Goal: Browse casually

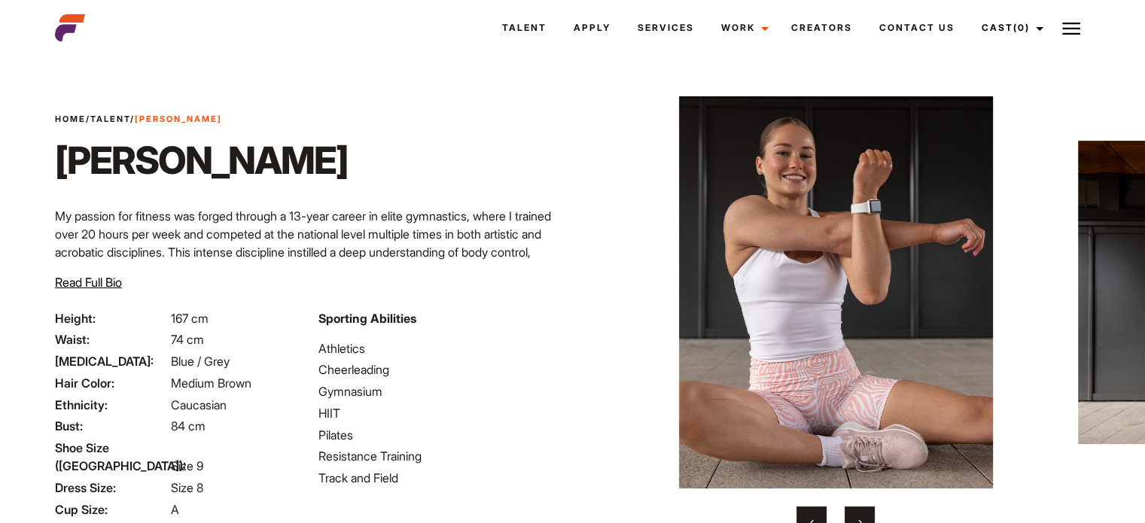
click at [863, 509] on button "›" at bounding box center [860, 522] width 30 height 30
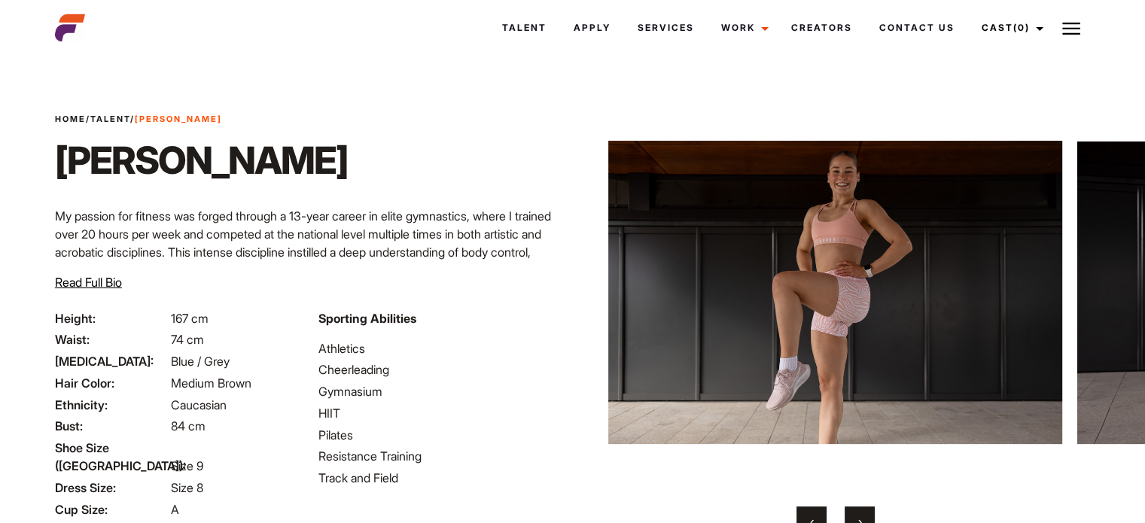
click at [863, 509] on button "›" at bounding box center [860, 522] width 30 height 30
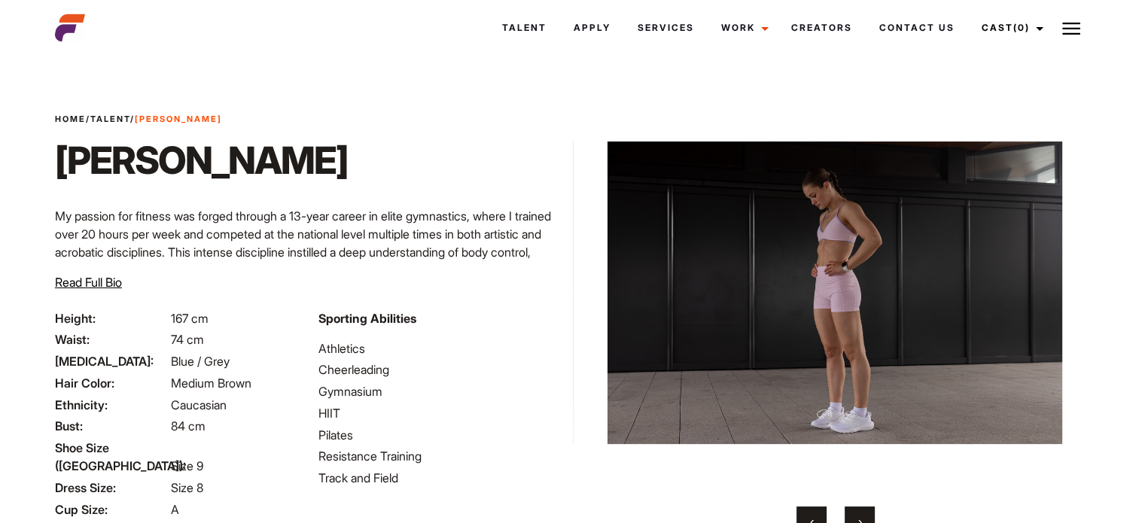
click at [863, 509] on button "›" at bounding box center [860, 522] width 30 height 30
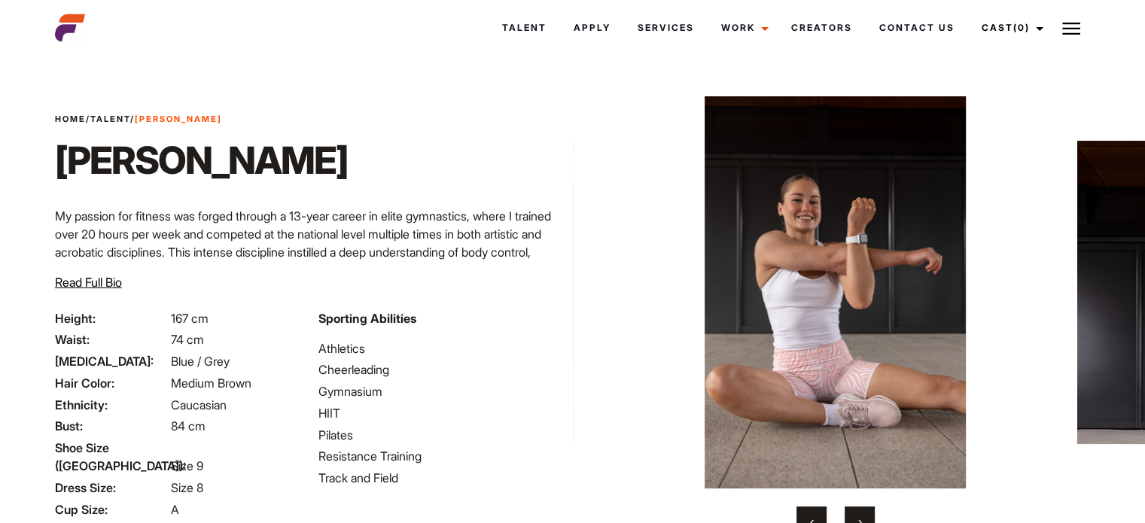
click at [863, 509] on button "›" at bounding box center [860, 522] width 30 height 30
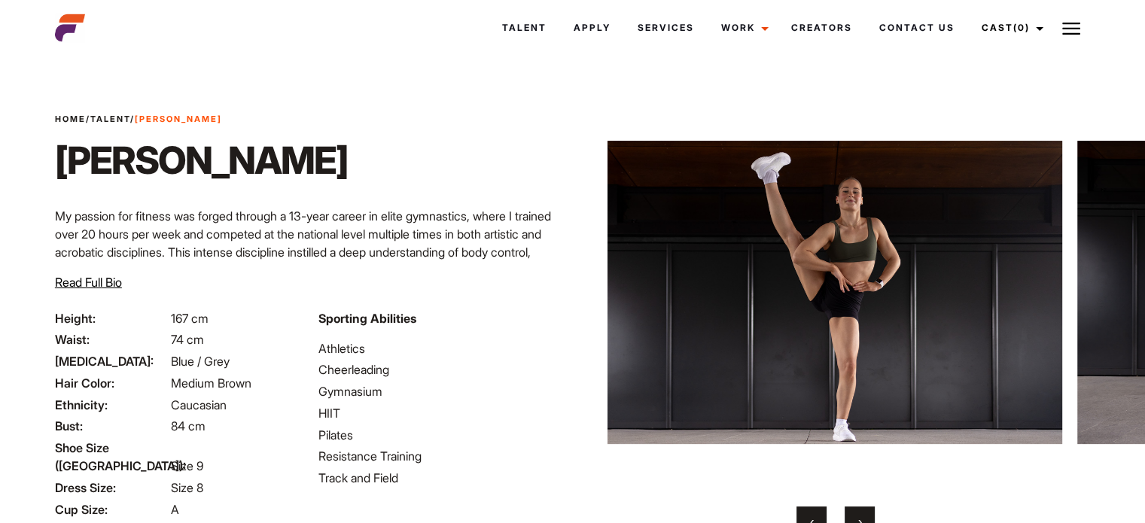
click at [863, 509] on button "›" at bounding box center [860, 522] width 30 height 30
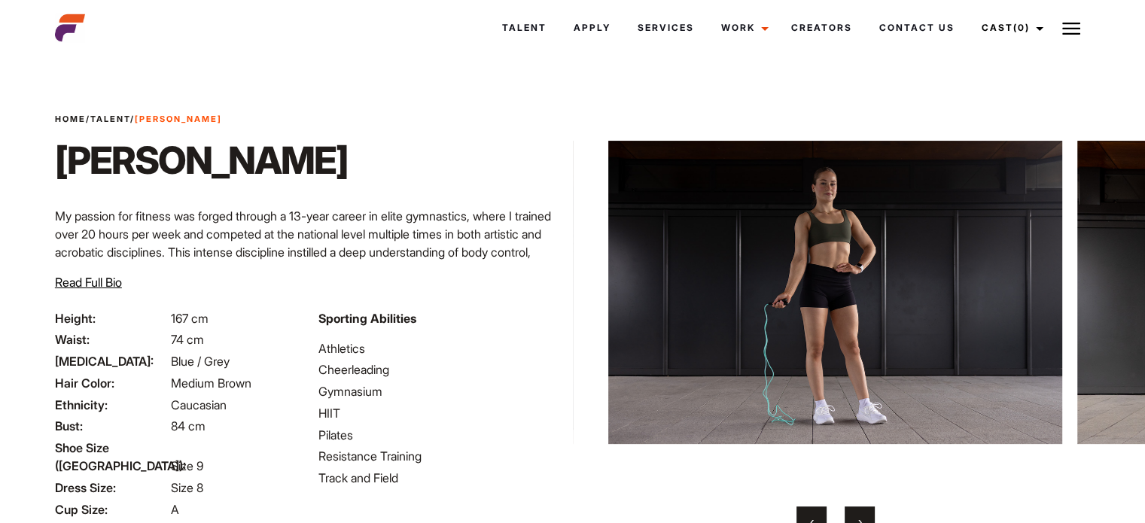
click at [863, 509] on button "›" at bounding box center [860, 522] width 30 height 30
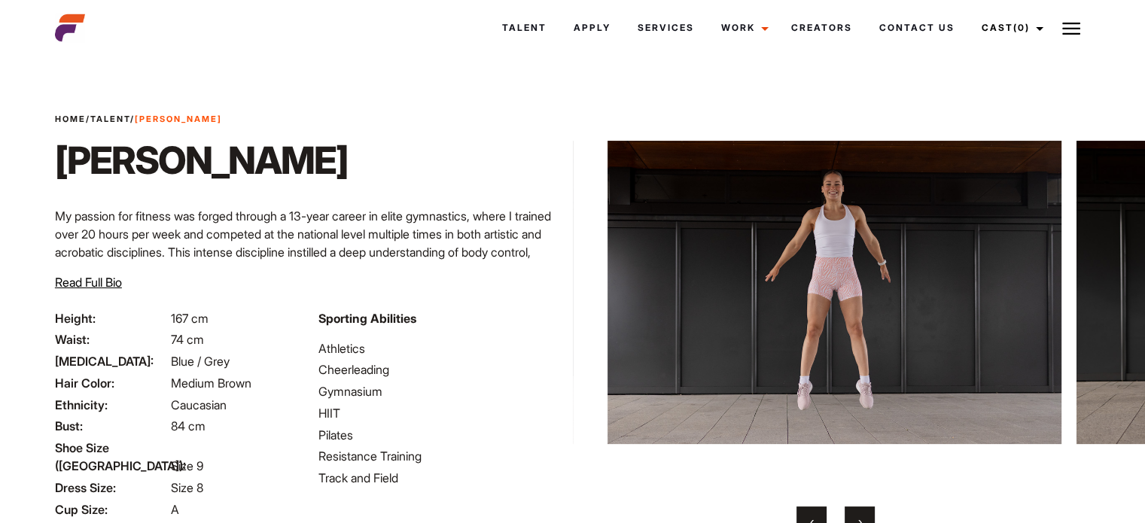
click at [863, 509] on button "›" at bounding box center [860, 522] width 30 height 30
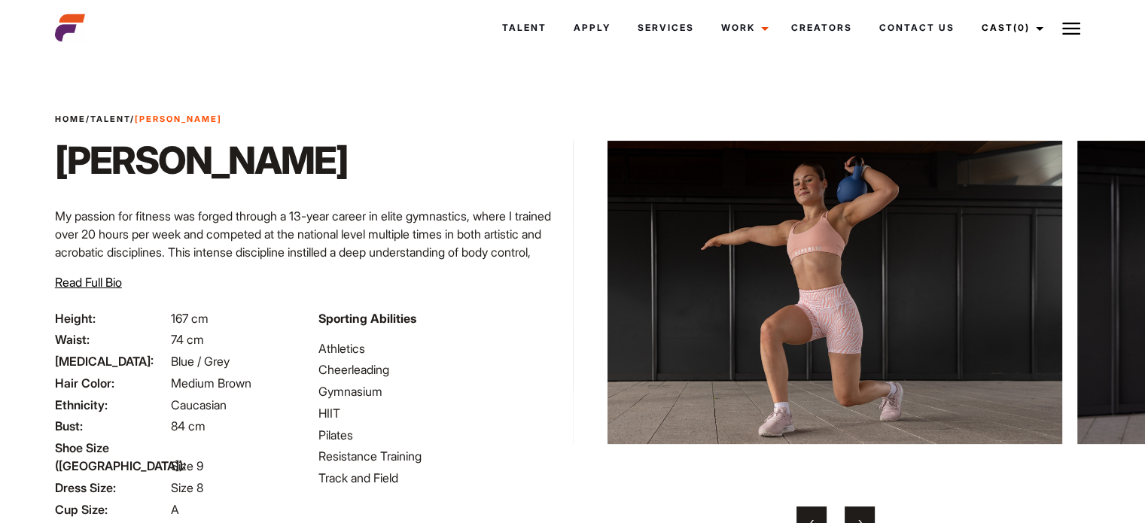
click at [863, 509] on button "›" at bounding box center [860, 522] width 30 height 30
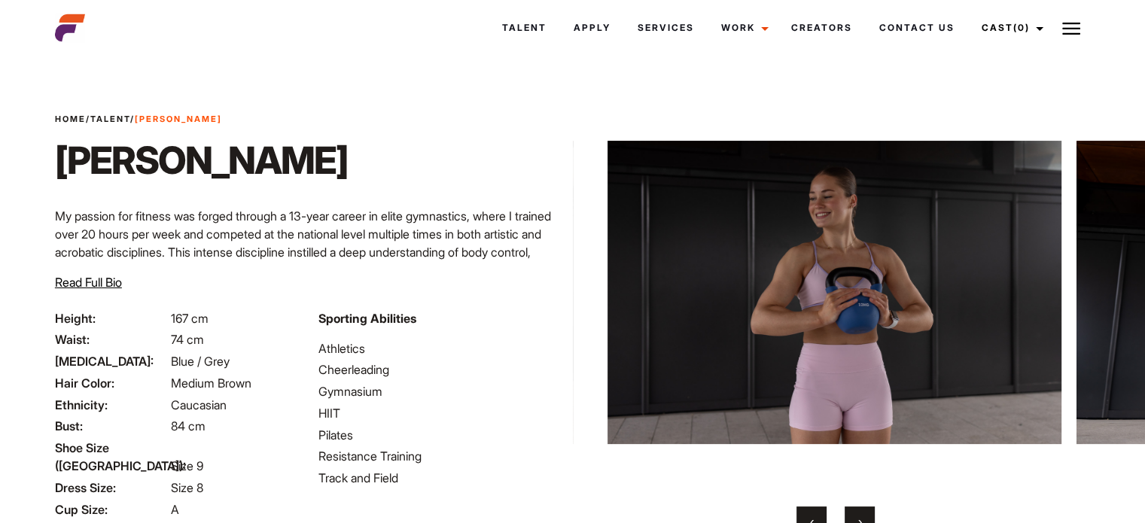
click at [863, 509] on button "›" at bounding box center [860, 522] width 30 height 30
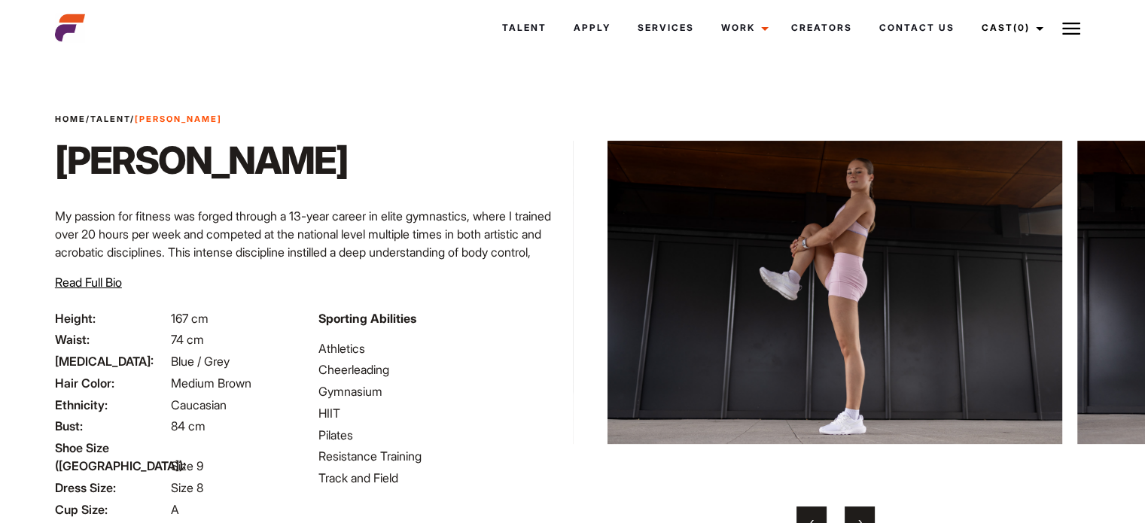
click at [863, 509] on button "›" at bounding box center [860, 522] width 30 height 30
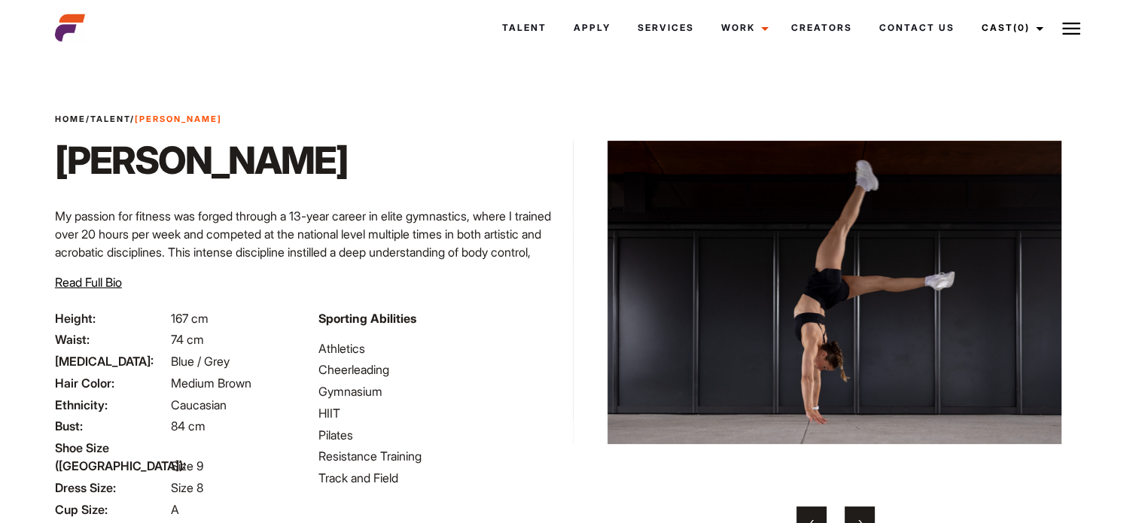
click at [863, 509] on button "›" at bounding box center [860, 522] width 30 height 30
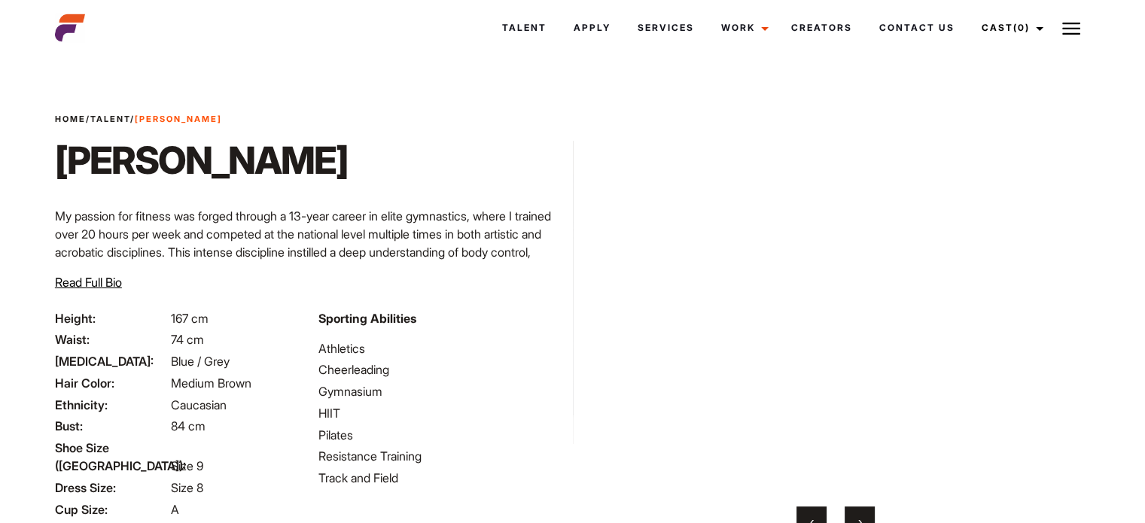
click at [863, 509] on button "›" at bounding box center [860, 522] width 30 height 30
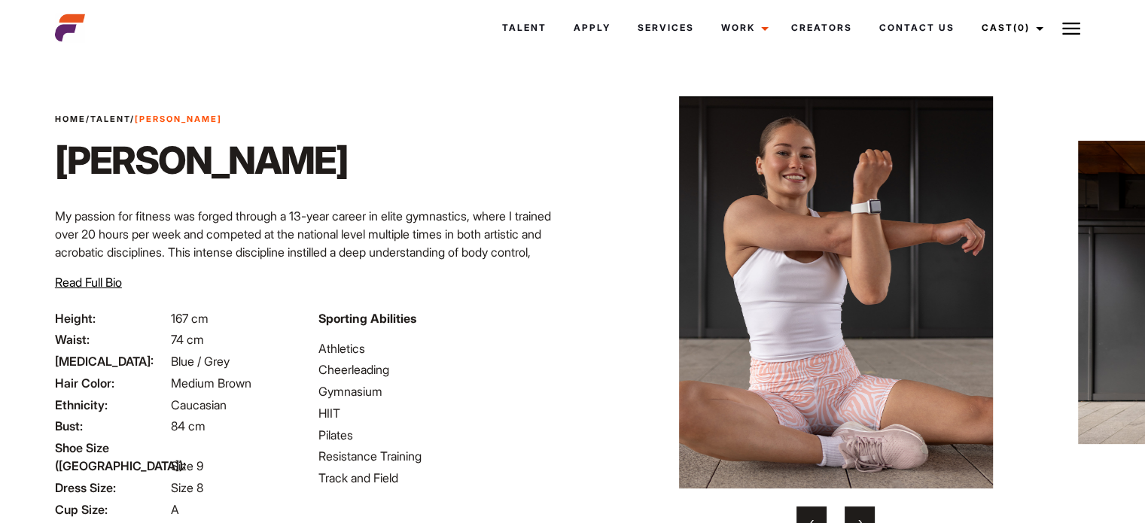
click at [863, 509] on button "›" at bounding box center [860, 522] width 30 height 30
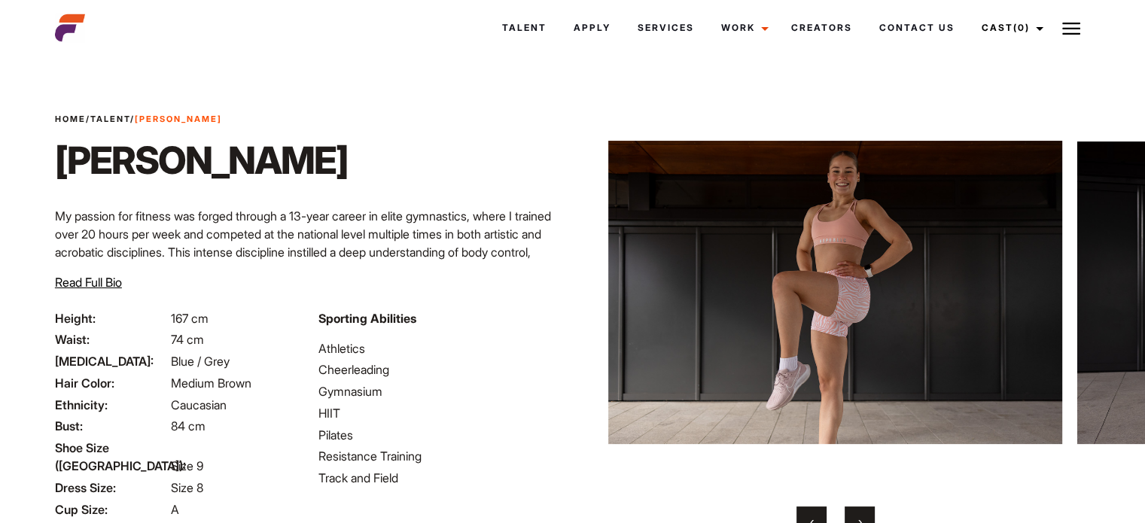
click at [863, 509] on button "›" at bounding box center [860, 522] width 30 height 30
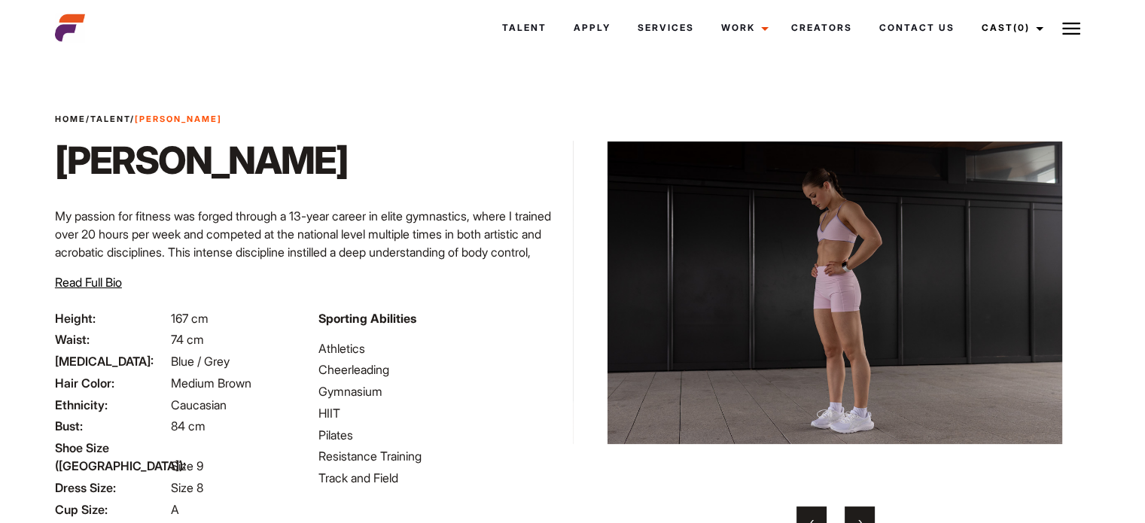
click at [863, 509] on button "›" at bounding box center [860, 522] width 30 height 30
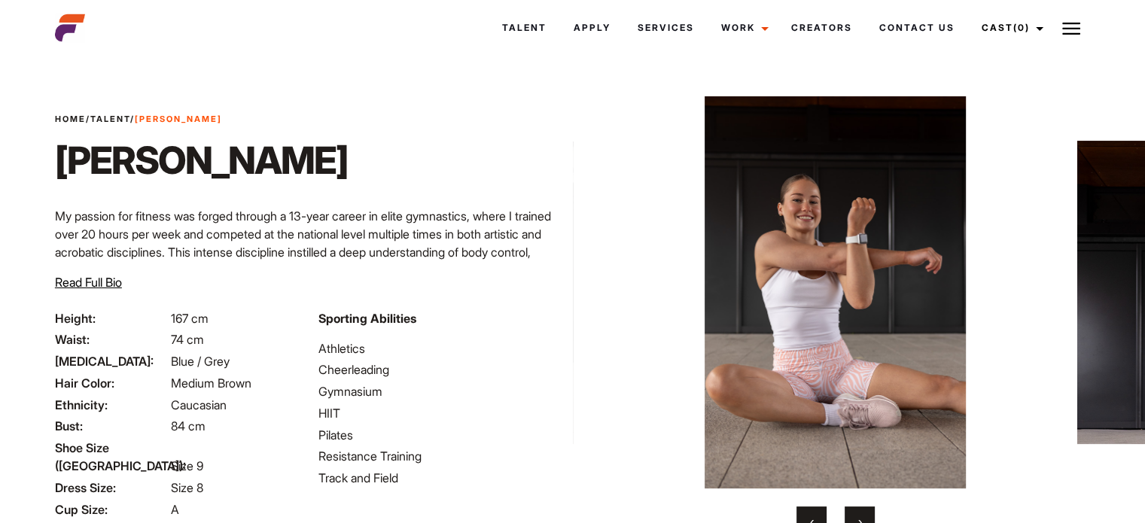
click at [863, 509] on button "›" at bounding box center [860, 522] width 30 height 30
